Goal: Information Seeking & Learning: Check status

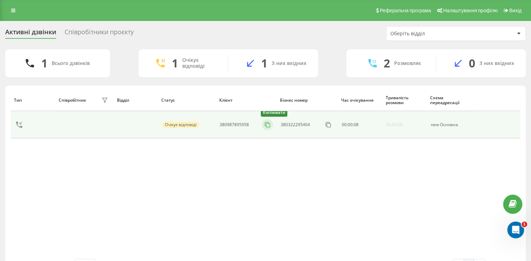
click at [267, 128] on icon at bounding box center [267, 124] width 7 height 7
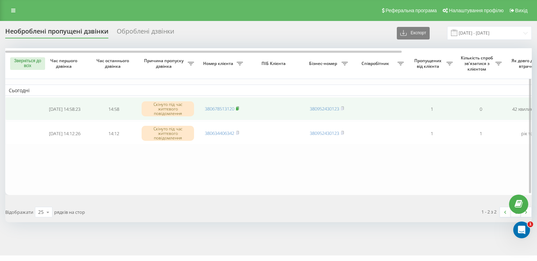
click at [238, 108] on rect at bounding box center [237, 108] width 2 height 3
drag, startPoint x: 238, startPoint y: 108, endPoint x: 223, endPoint y: 89, distance: 24.6
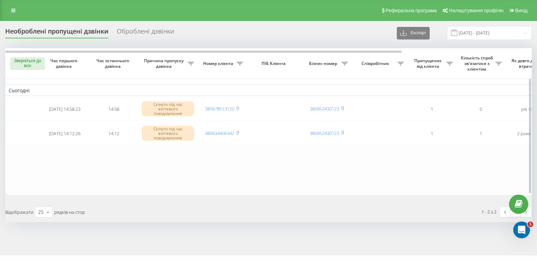
click at [238, 108] on rect at bounding box center [237, 108] width 2 height 3
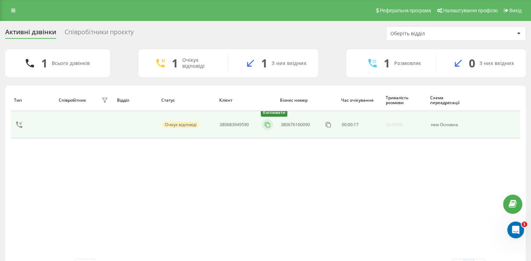
click at [269, 126] on icon at bounding box center [267, 124] width 7 height 7
click at [264, 126] on button at bounding box center [267, 125] width 11 height 8
click at [267, 128] on icon at bounding box center [267, 124] width 7 height 7
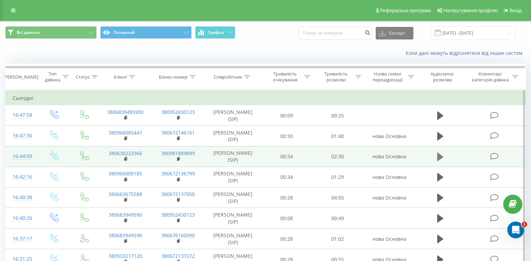
click at [440, 157] on icon at bounding box center [440, 156] width 6 height 8
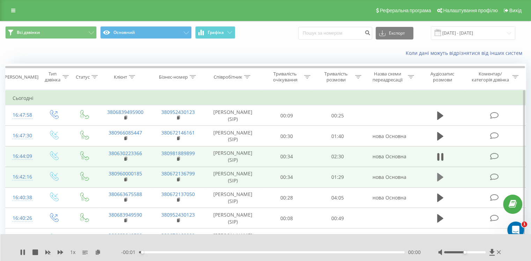
click at [435, 178] on button at bounding box center [440, 177] width 10 height 10
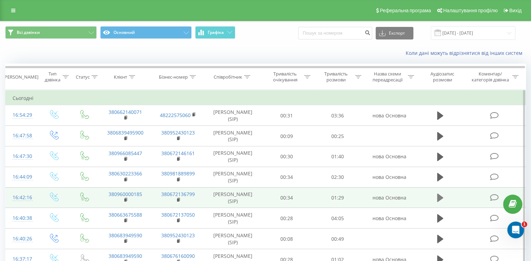
click at [438, 200] on icon at bounding box center [440, 198] width 6 height 8
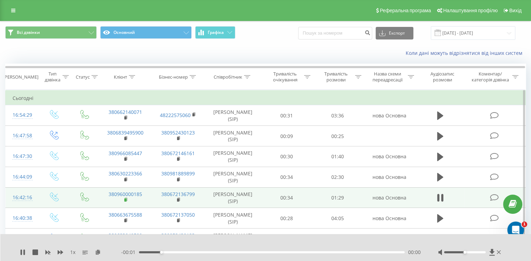
click at [126, 202] on rect at bounding box center [125, 199] width 2 height 3
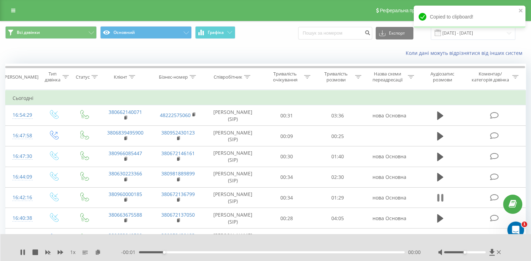
click at [437, 202] on icon at bounding box center [438, 198] width 2 height 8
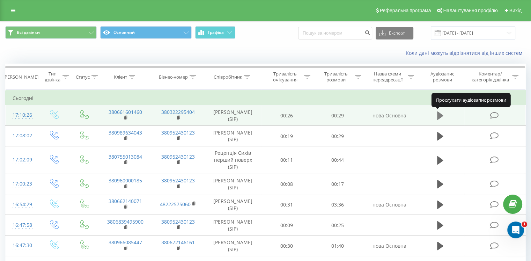
click at [438, 116] on icon at bounding box center [440, 115] width 6 height 8
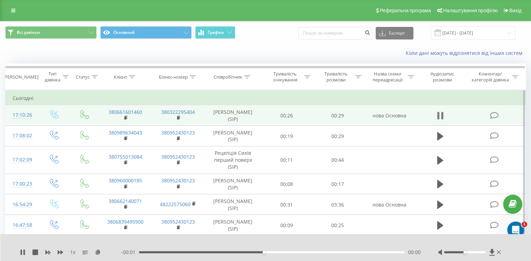
click at [442, 112] on icon at bounding box center [442, 116] width 2 height 8
click at [441, 117] on icon at bounding box center [440, 115] width 6 height 8
click at [441, 117] on icon at bounding box center [440, 116] width 6 height 10
click at [438, 113] on icon at bounding box center [440, 115] width 6 height 8
click at [438, 113] on icon at bounding box center [438, 116] width 2 height 8
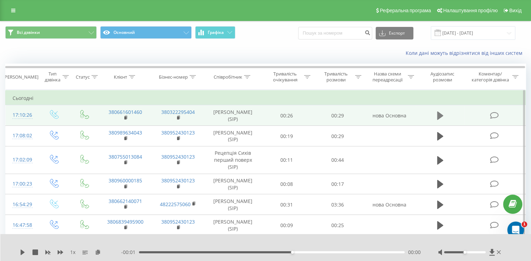
click at [441, 113] on icon at bounding box center [440, 116] width 6 height 10
click at [439, 116] on icon at bounding box center [438, 116] width 2 height 8
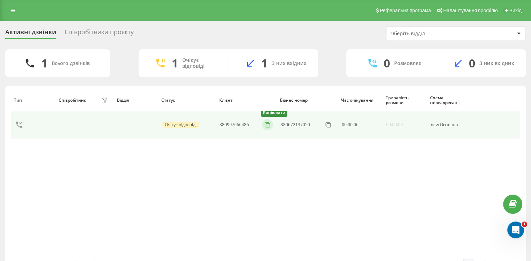
click at [268, 125] on icon at bounding box center [267, 124] width 7 height 7
click at [266, 124] on icon at bounding box center [267, 124] width 7 height 7
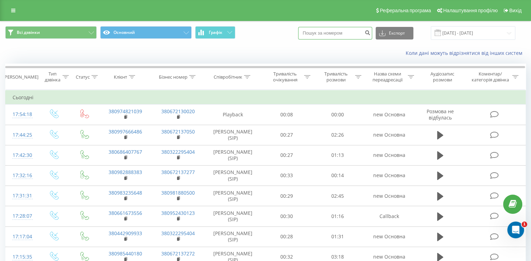
paste input "380974821039"
type input "380974821039"
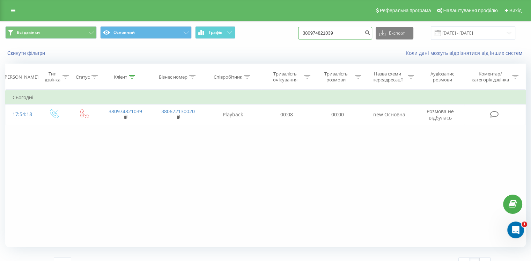
drag, startPoint x: 343, startPoint y: 32, endPoint x: 291, endPoint y: 27, distance: 53.0
click at [291, 26] on div "Всі дзвінки Основний Графік 380974821039 Експорт .csv .xls .xlsx 21.05.2025 - 2…" at bounding box center [265, 33] width 521 height 14
click at [21, 54] on button "Скинути фільтри" at bounding box center [26, 53] width 43 height 6
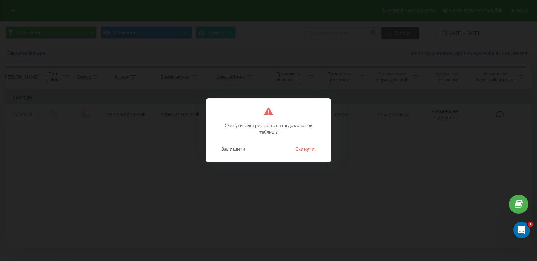
click at [297, 152] on button "Скинути" at bounding box center [305, 148] width 26 height 9
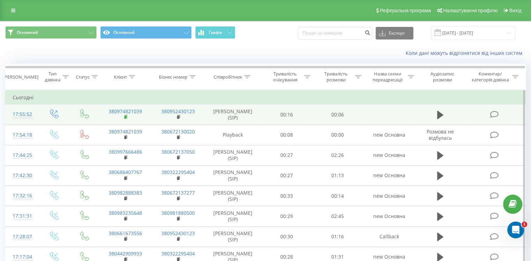
click at [126, 116] on rect at bounding box center [125, 117] width 2 height 3
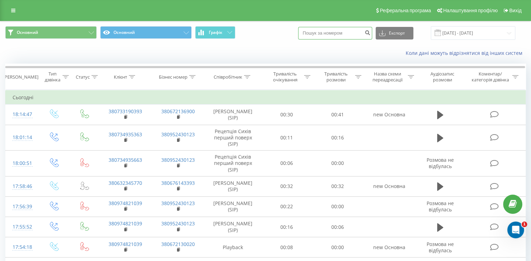
paste input "380 99600522"
click at [321, 34] on input "380 99600522" at bounding box center [335, 33] width 74 height 13
type input "38099600522"
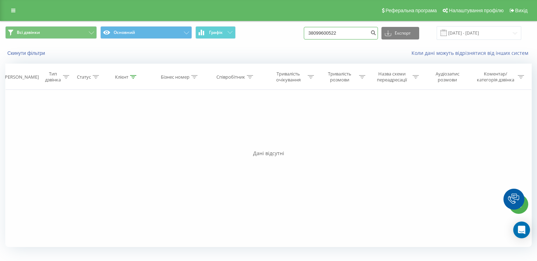
click at [350, 31] on input "38099600522" at bounding box center [341, 33] width 74 height 13
type input "3809960052"
type input "3809960"
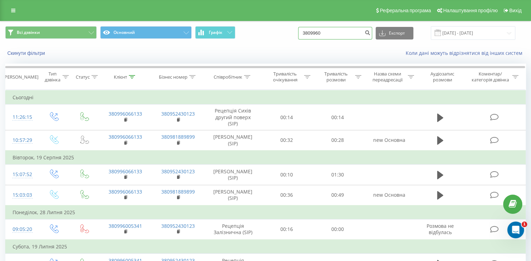
click at [334, 33] on input "3809960" at bounding box center [335, 33] width 74 height 13
drag, startPoint x: 333, startPoint y: 32, endPoint x: 297, endPoint y: 36, distance: 36.2
click at [297, 36] on div "Всі дзвінки Основний Графік 3809960 Експорт .csv .xls .xlsx 21.05.2025 - 21.08.…" at bounding box center [265, 33] width 521 height 14
paste input "99 600-52-2"
click at [321, 32] on input "380 99 600-52-2" at bounding box center [335, 33] width 74 height 13
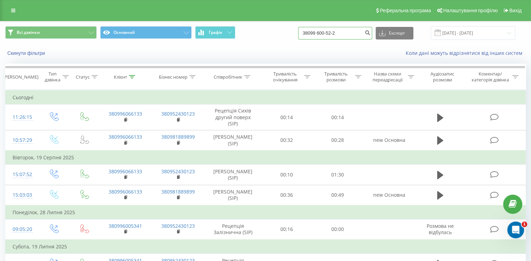
click at [326, 32] on input "38099 600-52-2" at bounding box center [335, 33] width 74 height 13
click at [334, 35] on input "38099600-52-2" at bounding box center [335, 33] width 74 height 13
click at [339, 32] on input "3809960052-2" at bounding box center [335, 33] width 74 height 13
click at [321, 31] on input "38099600522" at bounding box center [335, 33] width 74 height 13
type input "3809600522"
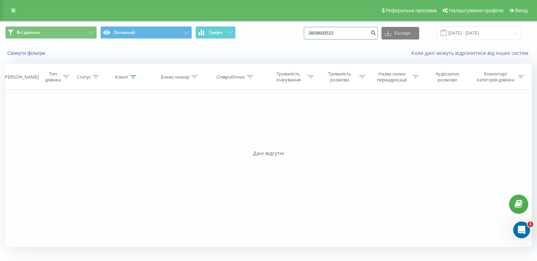
click at [328, 31] on input "3809600522" at bounding box center [341, 33] width 74 height 13
click at [327, 31] on input "3809600522" at bounding box center [341, 33] width 74 height 13
click at [328, 31] on input "3809600522" at bounding box center [341, 33] width 74 height 13
type input "38099600522"
click at [32, 55] on button "Скинути фільтри" at bounding box center [26, 53] width 43 height 6
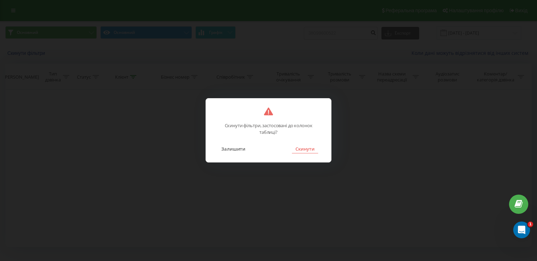
click at [305, 148] on button "Скинути" at bounding box center [305, 148] width 26 height 9
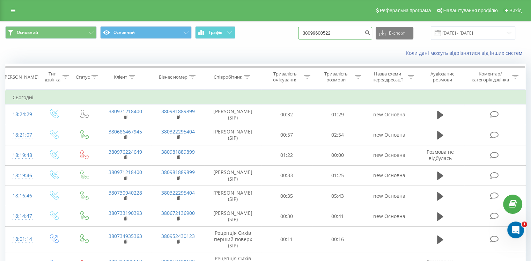
drag, startPoint x: 347, startPoint y: 35, endPoint x: 296, endPoint y: 33, distance: 51.1
click at [296, 33] on div "Основний Основний Графік 38099600522 Експорт .csv .xls .xlsx [DATE] - [DATE]" at bounding box center [265, 33] width 521 height 14
paste input "600-52-"
type input "[PHONE_NUMBER]"
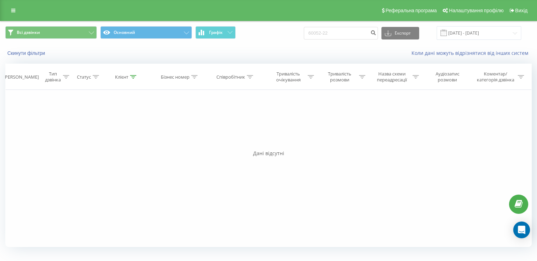
click at [332, 35] on input "60052-22" at bounding box center [341, 33] width 74 height 13
type input "6005222"
drag, startPoint x: 334, startPoint y: 32, endPoint x: 308, endPoint y: 30, distance: 25.9
click at [308, 30] on div "Всі дзвінки Основний Графік 6005222 Експорт .csv .xls .xlsx [DATE] - [DATE]" at bounding box center [268, 33] width 526 height 14
click at [15, 12] on icon at bounding box center [13, 10] width 4 height 5
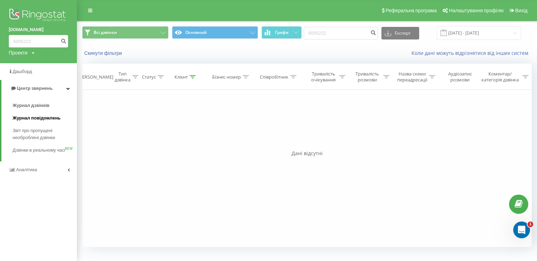
click at [31, 117] on span "Журнал повідомлень" at bounding box center [37, 118] width 48 height 7
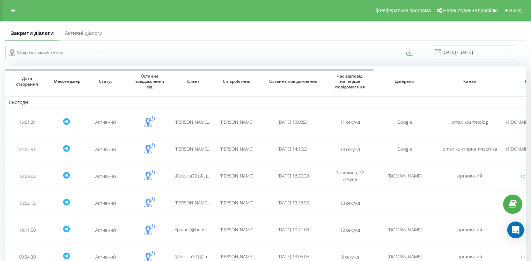
click at [461, 49] on input "[DATE] - [DATE]" at bounding box center [473, 52] width 85 height 14
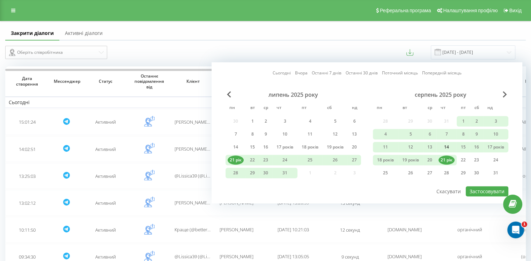
click at [449, 143] on div "14" at bounding box center [447, 147] width 16 height 9
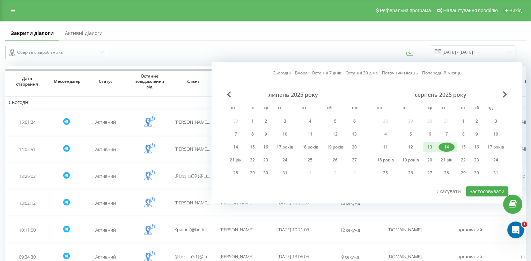
click at [432, 147] on div "13" at bounding box center [430, 147] width 9 height 9
click at [475, 189] on font "Застосовувати" at bounding box center [487, 191] width 35 height 7
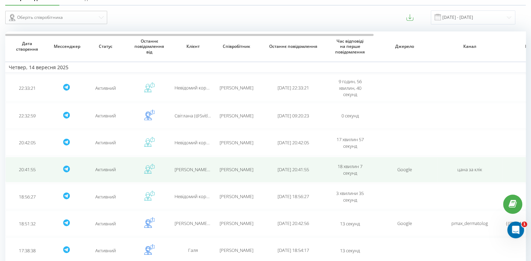
scroll to position [70, 0]
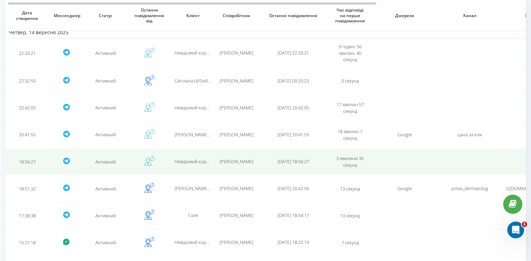
click at [193, 161] on font "Невідомий користувач" at bounding box center [199, 161] width 49 height 6
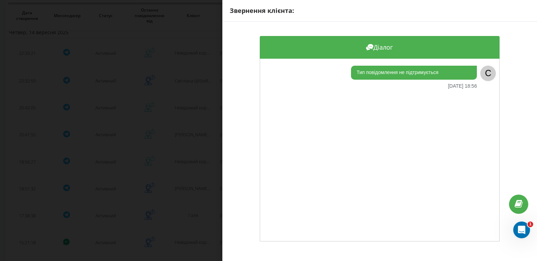
click at [197, 122] on div "Звернення клієнта: Діалог Тип повідомлення не підтримується 14.08.2025 18:56 С" at bounding box center [268, 130] width 537 height 261
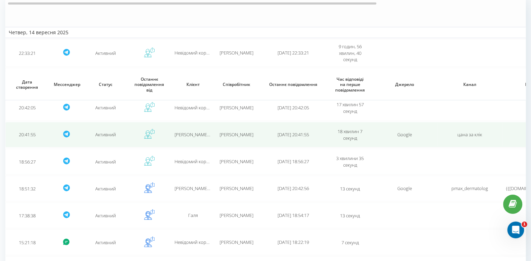
scroll to position [140, 0]
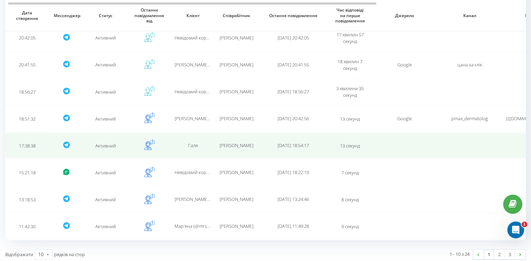
click at [209, 143] on div "Галя" at bounding box center [193, 146] width 37 height 6
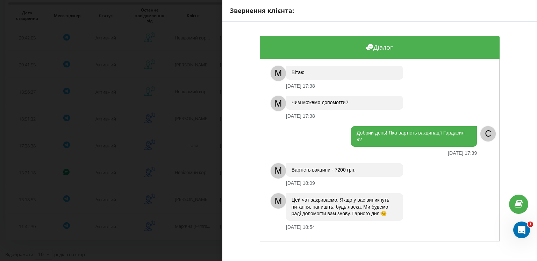
click at [160, 121] on div "Звернення клієнта: Діалог М Вітаю 14.08.2025 17:38 М Чим можемо допомогти? 14.0…" at bounding box center [268, 130] width 537 height 261
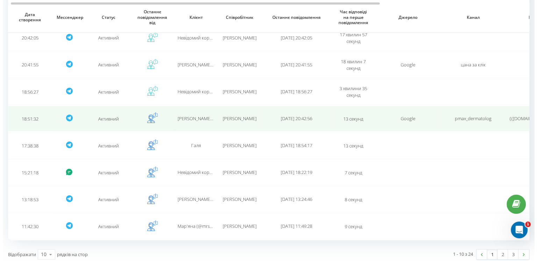
scroll to position [141, 0]
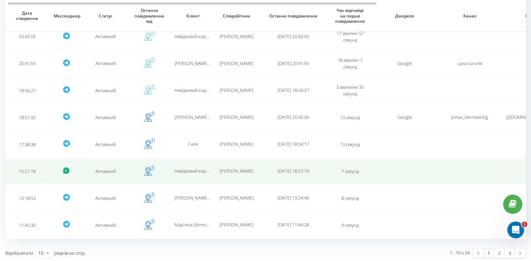
click at [198, 163] on td "Невідомий користувач" at bounding box center [193, 171] width 44 height 26
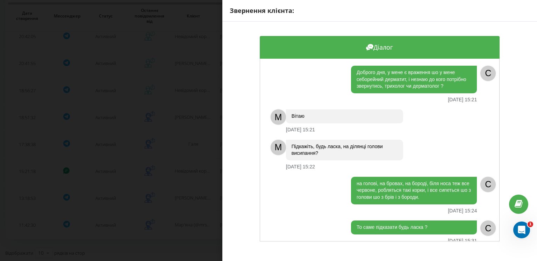
click at [180, 130] on div "Звернення клієнта: Діалог Доброго дня, у мене є враження шо у мене себорейний д…" at bounding box center [268, 130] width 537 height 261
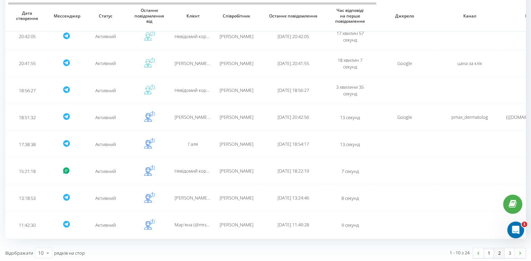
click at [499, 250] on font "2" at bounding box center [500, 253] width 2 height 6
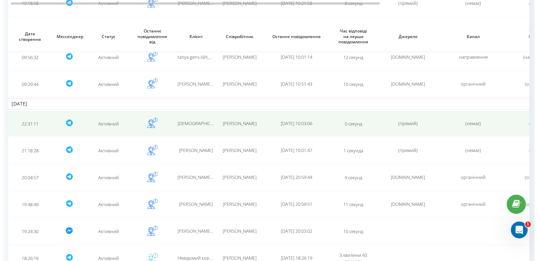
scroll to position [140, 0]
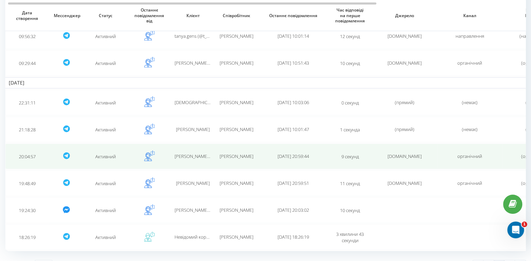
click at [215, 157] on td "Глушко Софія" at bounding box center [237, 157] width 44 height 26
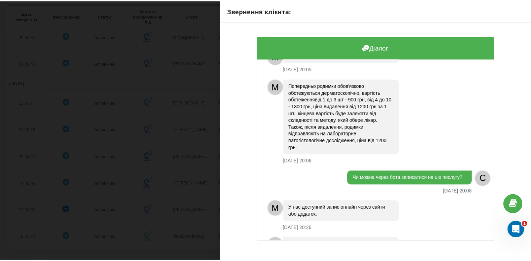
scroll to position [208, 0]
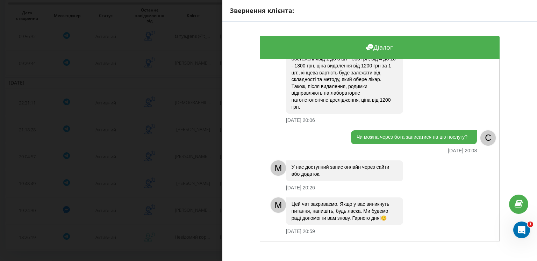
click at [179, 123] on div "Звернення клієнта: Діалог Чи можна у вас видалити родимки? 13.08.2025 20:05 С М…" at bounding box center [268, 130] width 537 height 261
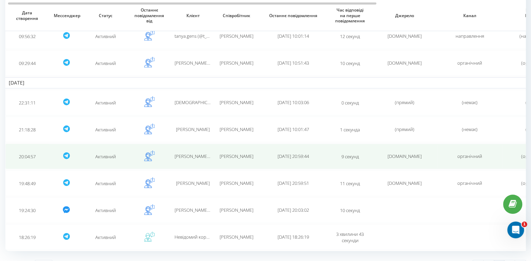
scroll to position [153, 0]
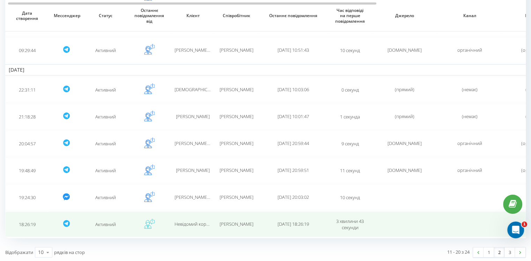
click at [197, 227] on td "Невідомий користувач" at bounding box center [193, 224] width 44 height 26
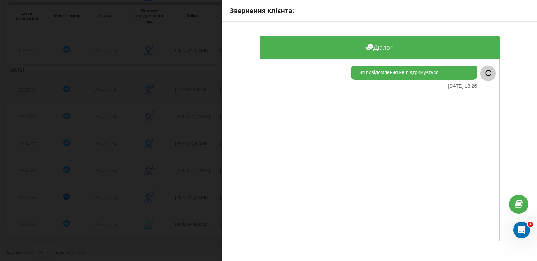
click at [150, 97] on div "Звернення клієнта: Діалог Тип повідомлення не підтримується 13.08.2025 18:26 С" at bounding box center [268, 130] width 537 height 261
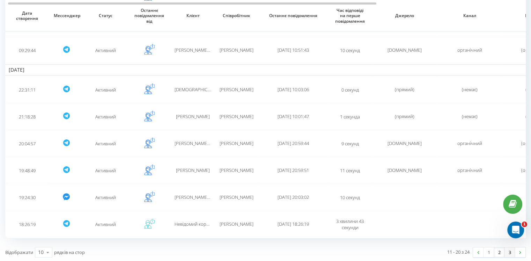
click at [510, 252] on font "3" at bounding box center [510, 252] width 2 height 6
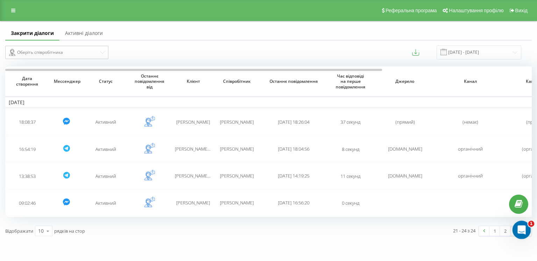
click html
click at [503, 231] on link "2" at bounding box center [505, 231] width 10 height 10
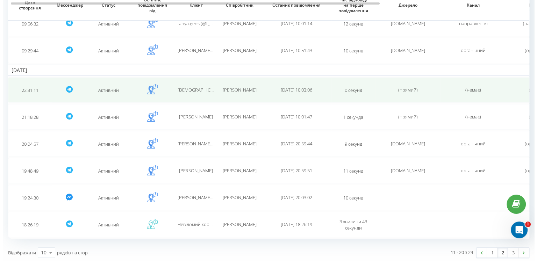
scroll to position [153, 0]
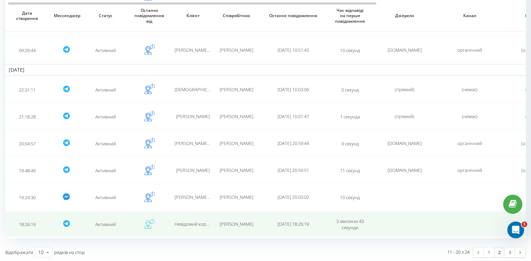
click at [221, 223] on div "Глушко Софія" at bounding box center [236, 224] width 37 height 6
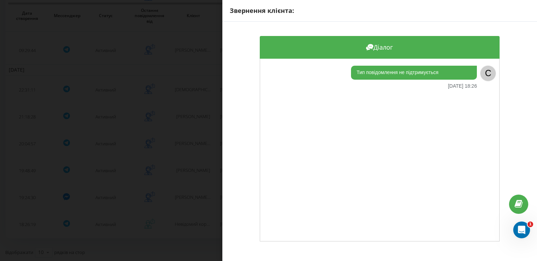
click at [195, 151] on div "Звернення клієнта: Діалог Тип повідомлення не підтримується 13.08.2025 18:26 С" at bounding box center [268, 130] width 537 height 261
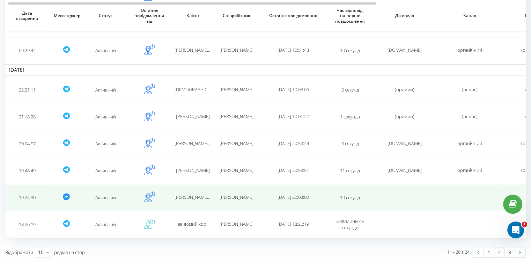
click at [205, 196] on font "Оксана Знак" at bounding box center [197, 197] width 45 height 6
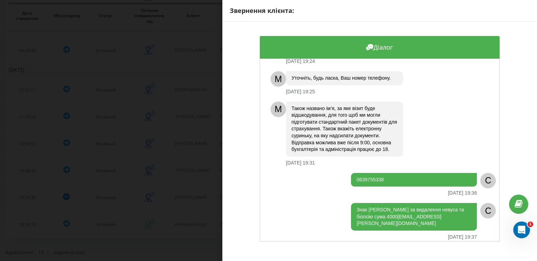
scroll to position [140, 0]
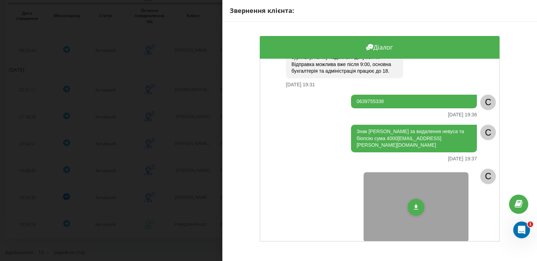
click at [187, 143] on div "Звернення клієнта: Діалог Прошу вислати мені скан установчих документів для стр…" at bounding box center [268, 130] width 537 height 261
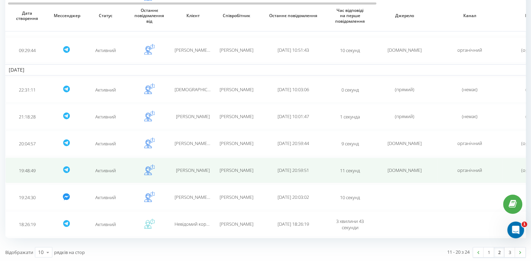
click at [211, 165] on td "Мар'яна Слюсарчик" at bounding box center [193, 171] width 44 height 26
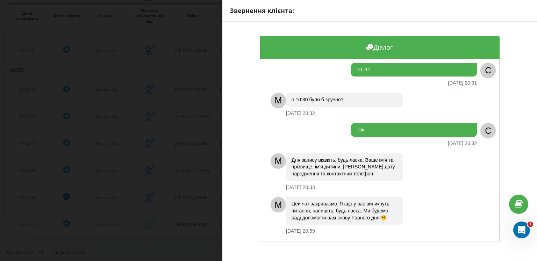
scroll to position [369, 0]
click at [172, 164] on div "Звернення клієнта: Діалог М ДСНФ. 13.08.2025 19:49 М Вітаю 13.08.2025 19:49 Доб…" at bounding box center [268, 130] width 537 height 261
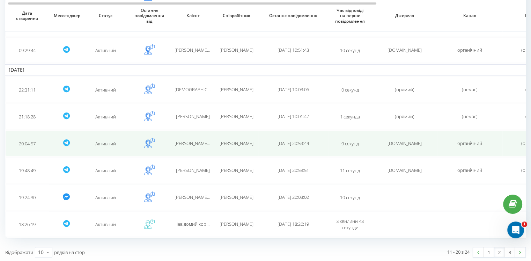
click at [200, 140] on font "Іра (@ira_vitiuk) Вітюк" at bounding box center [222, 143] width 94 height 6
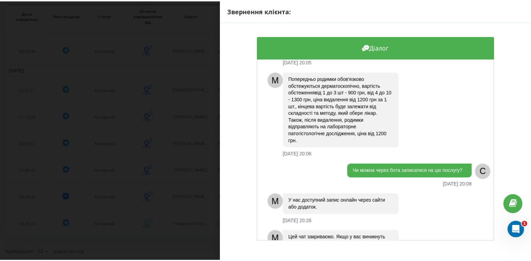
scroll to position [208, 0]
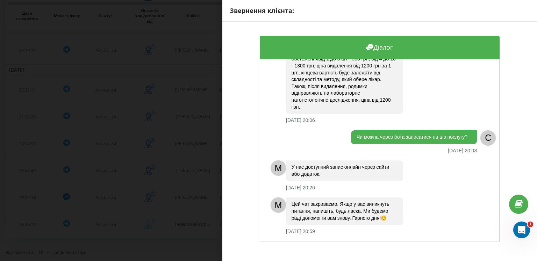
click at [193, 130] on div "Звернення клієнта: Діалог Чи можна у вас видалити родимки? 13.08.2025 20:05 С М…" at bounding box center [268, 130] width 537 height 261
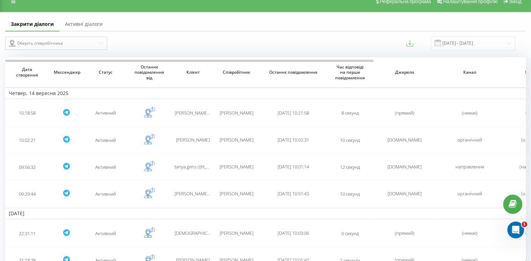
scroll to position [0, 0]
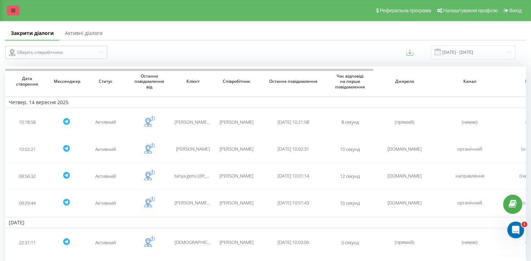
click at [17, 9] on link at bounding box center [13, 11] width 13 height 10
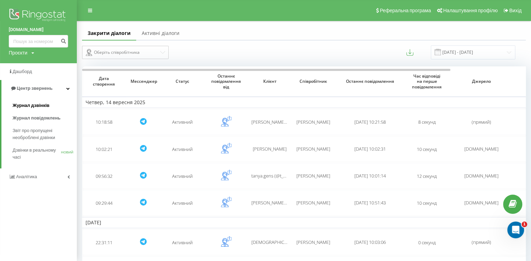
click at [29, 107] on font "Журнал дзвінків" at bounding box center [31, 105] width 37 height 5
